Goal: Find specific fact: Find specific fact

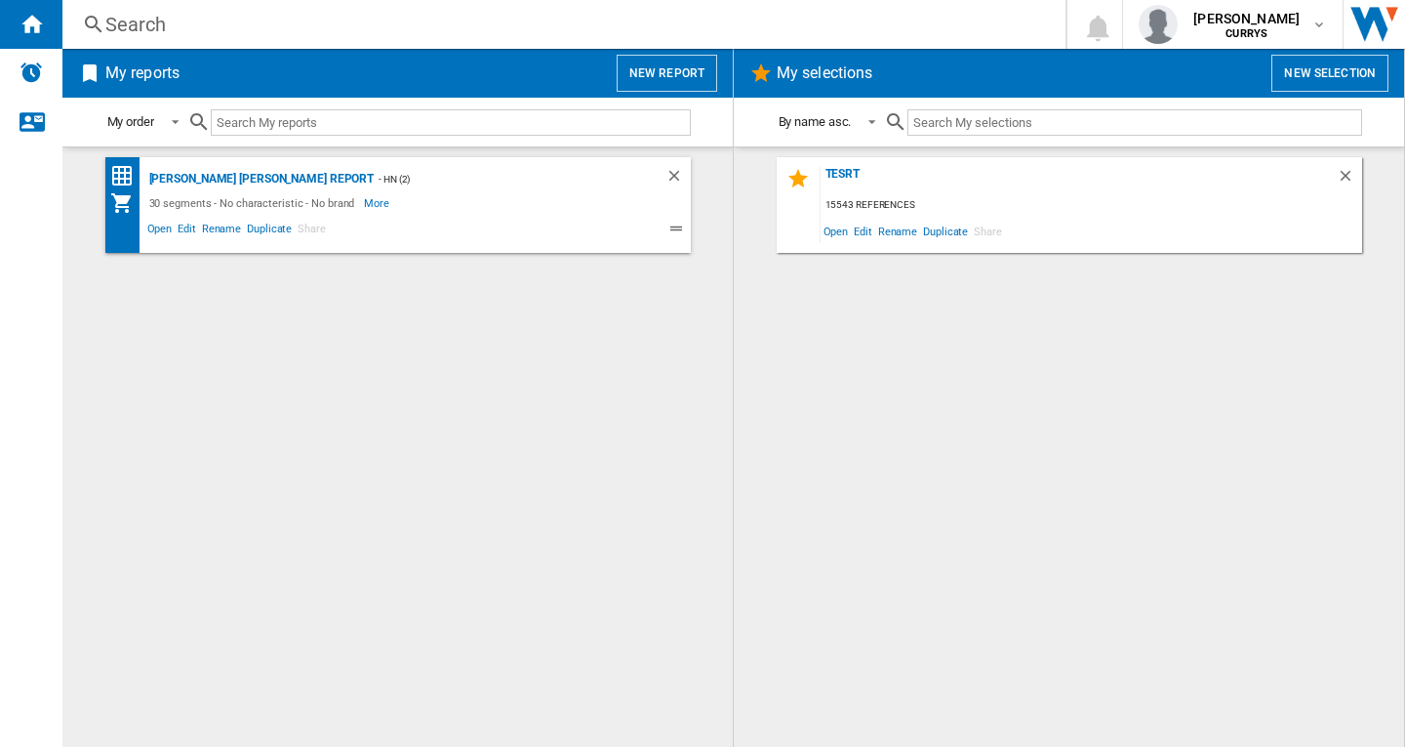
click at [140, 19] on div "Search" at bounding box center [560, 24] width 910 height 27
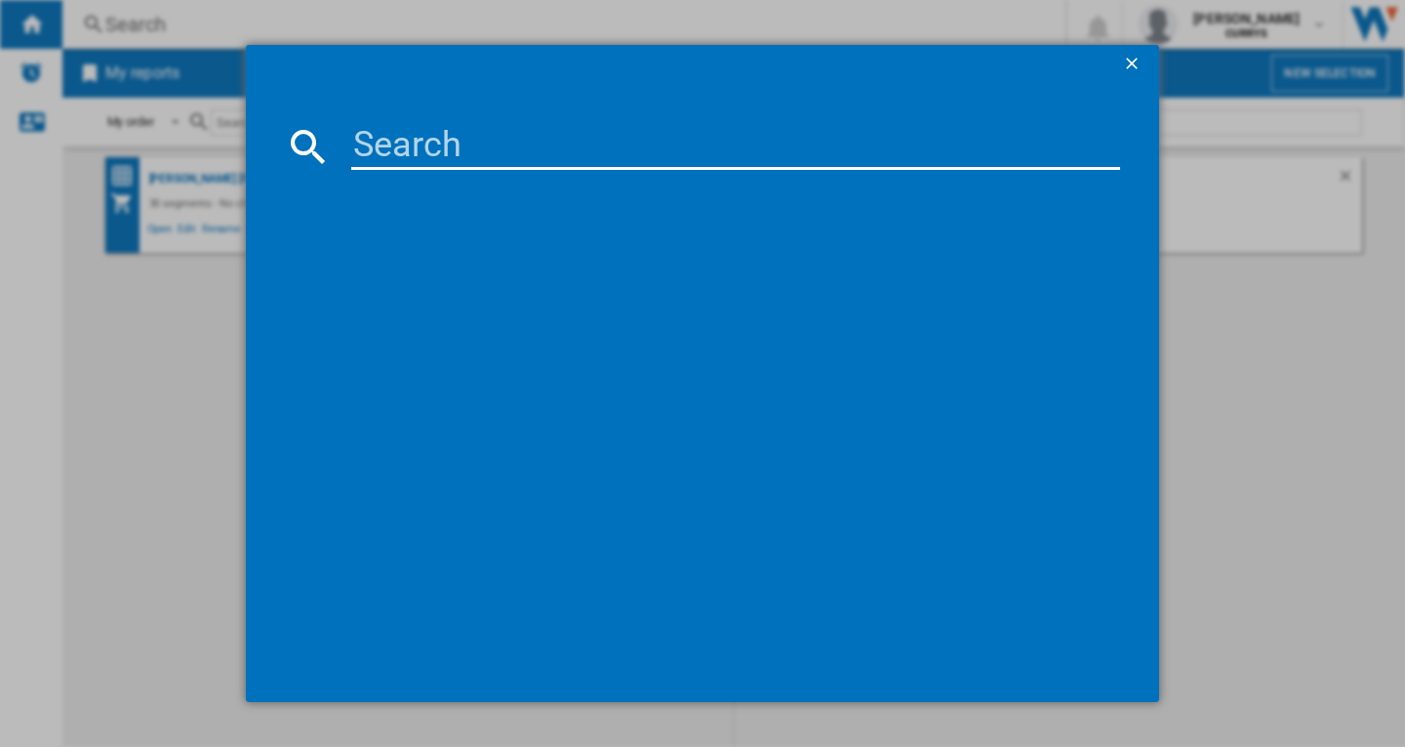
click at [385, 135] on input at bounding box center [735, 146] width 769 height 47
paste input "HISENSE DH5S102BW WHITE"
type input "HISENSE DH5S102BW WHITE"
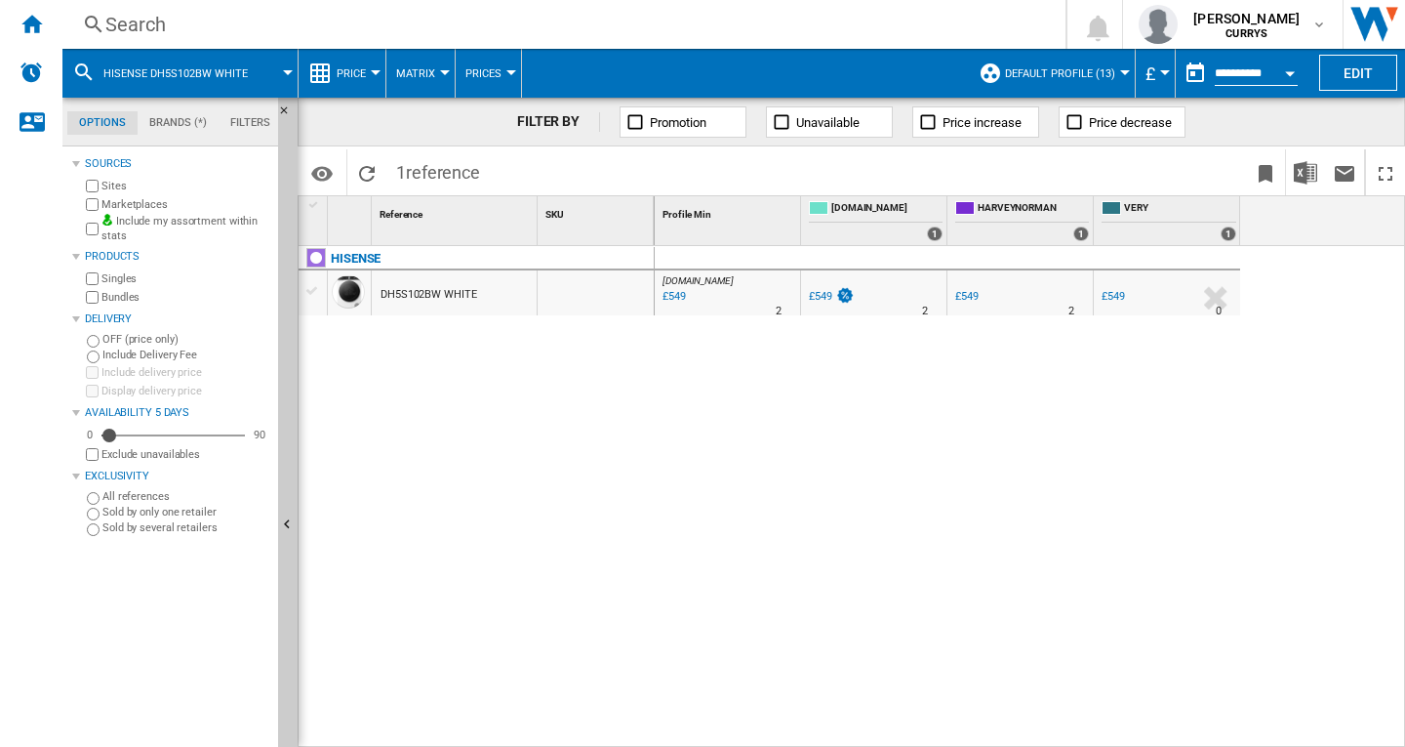
click at [142, 26] on div "Search" at bounding box center [560, 24] width 910 height 27
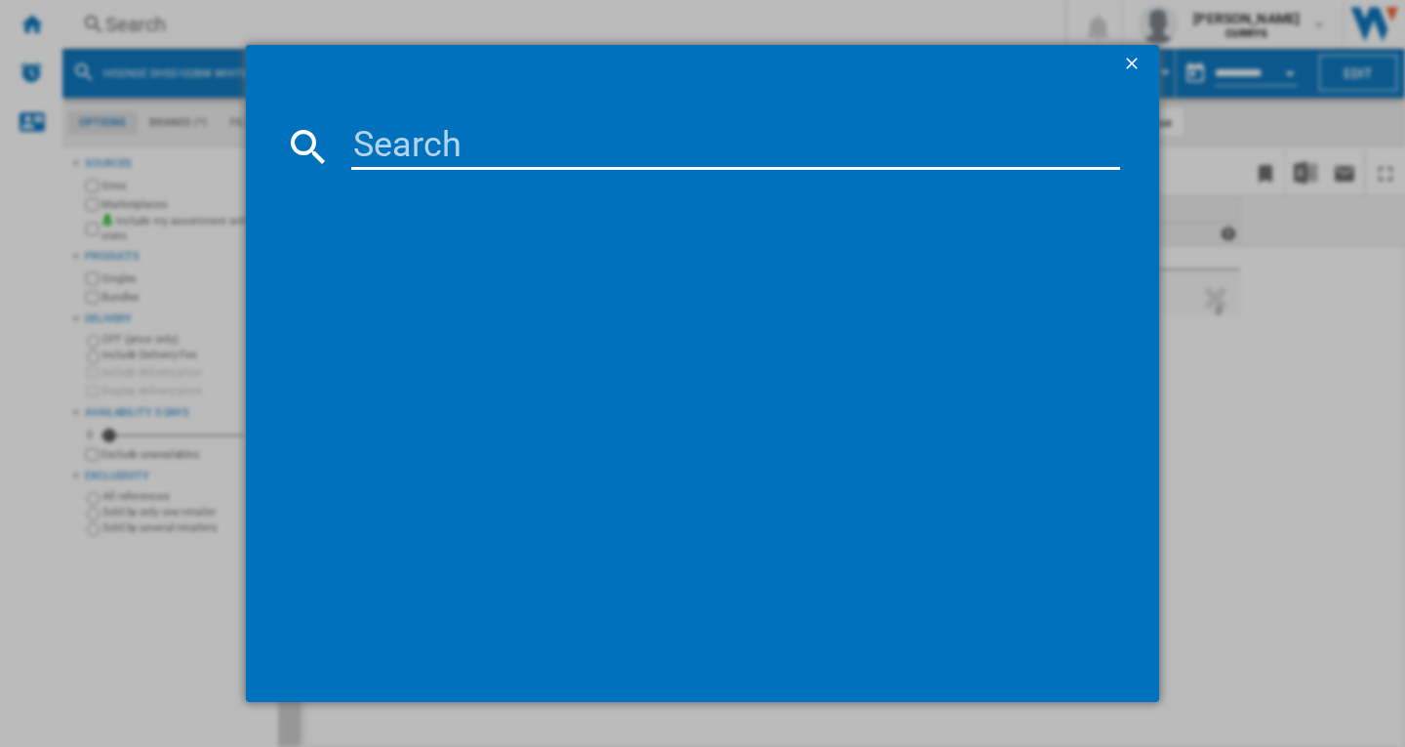
click at [381, 140] on input at bounding box center [735, 146] width 769 height 47
click at [1132, 63] on ng-md-icon "getI18NText('BUTTONS.CLOSE_DIALOG')" at bounding box center [1133, 65] width 23 height 23
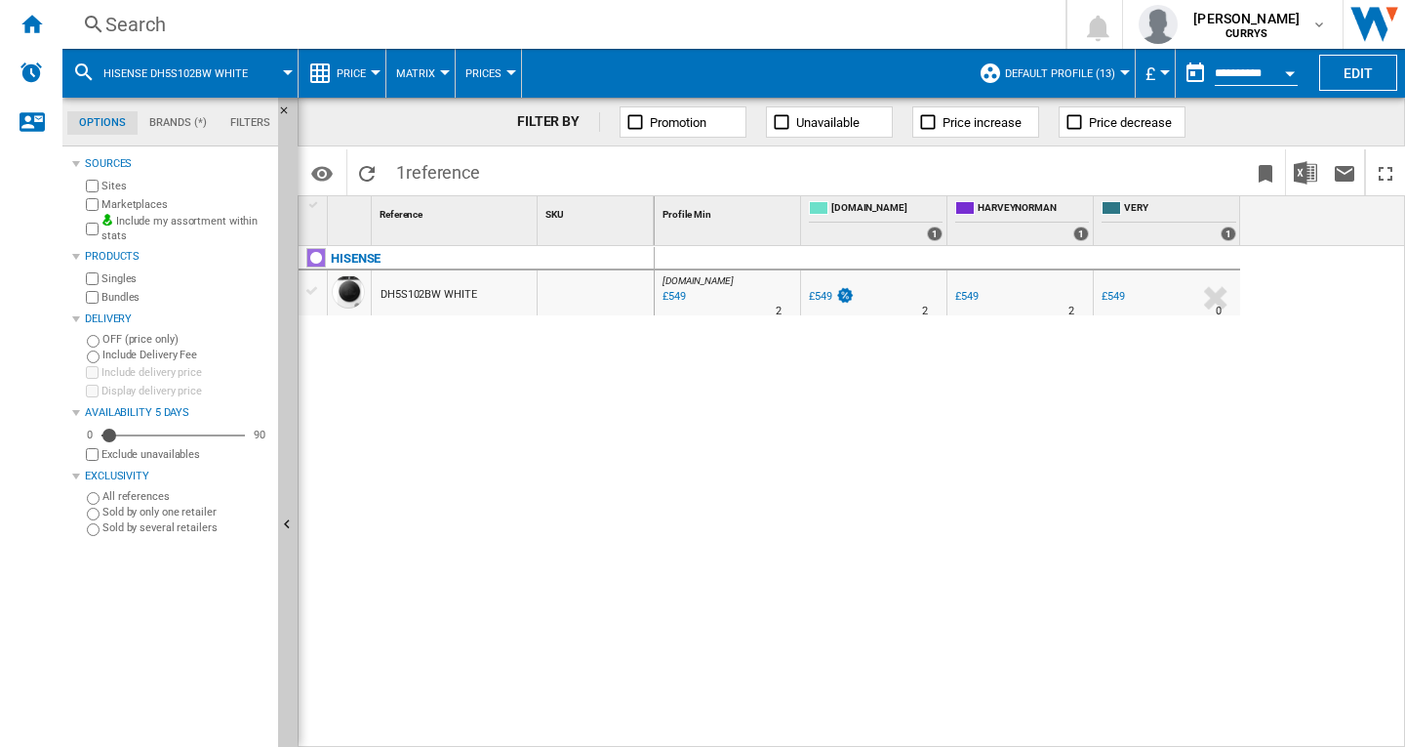
click at [139, 20] on div "Search" at bounding box center [560, 24] width 910 height 27
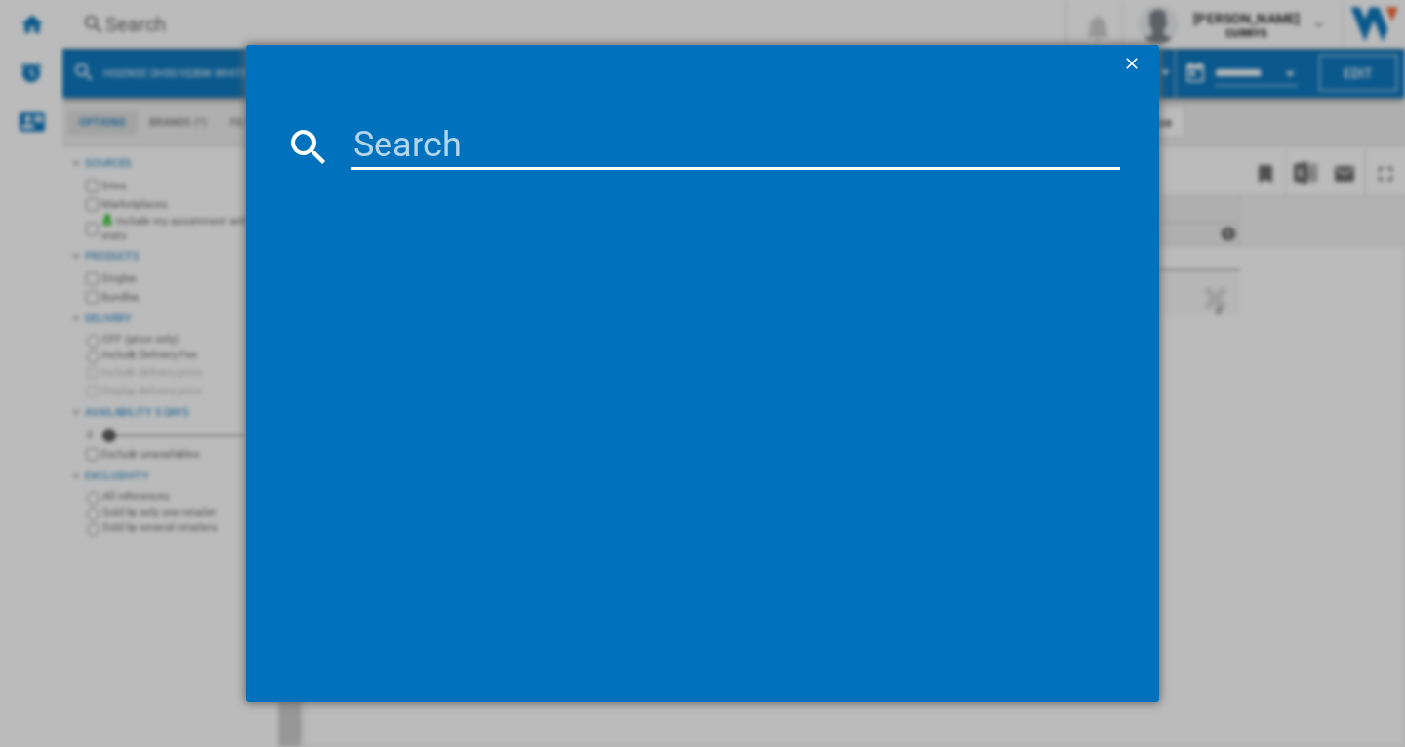
paste input "674843"
type input "674843"
